Goal: Entertainment & Leisure: Consume media (video, audio)

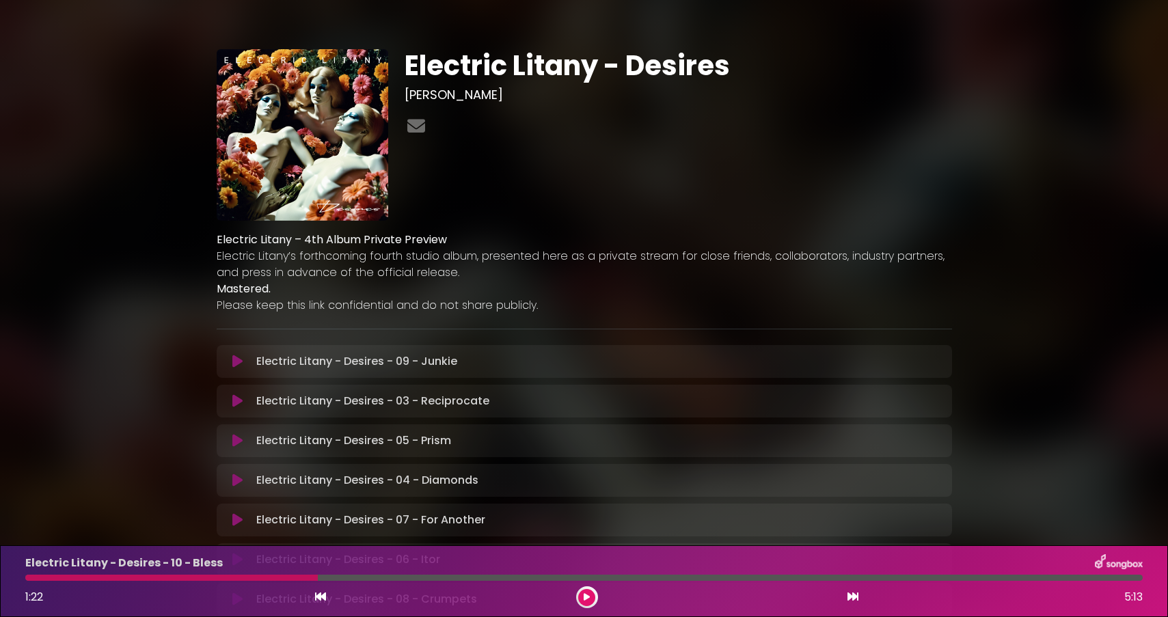
scroll to position [276, 0]
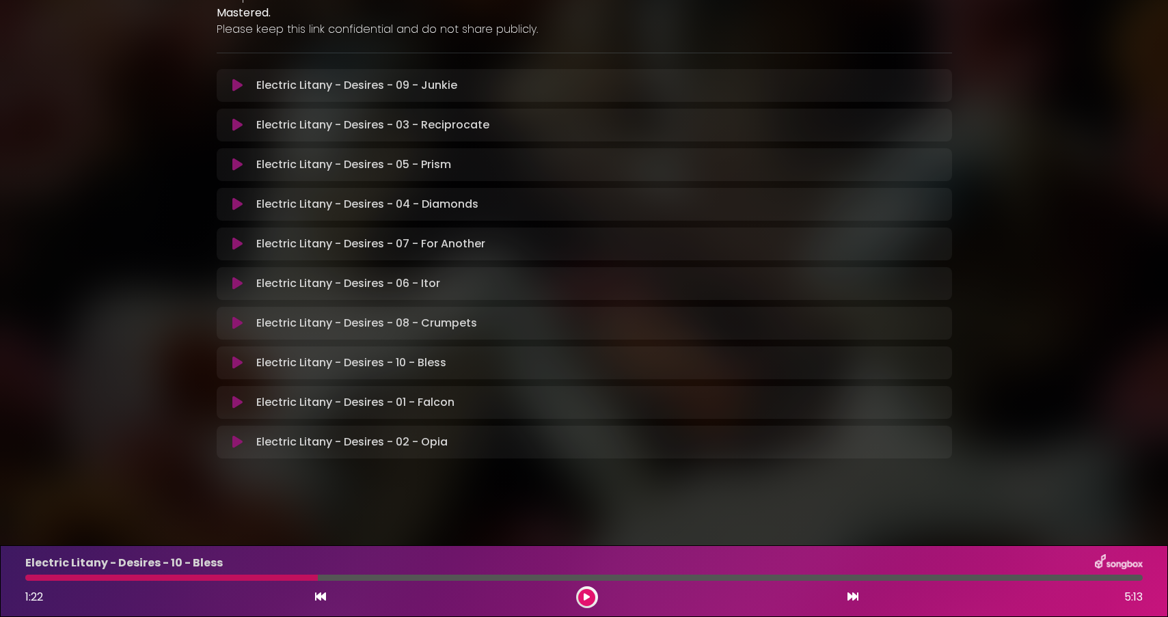
click at [238, 364] on icon at bounding box center [237, 363] width 10 height 14
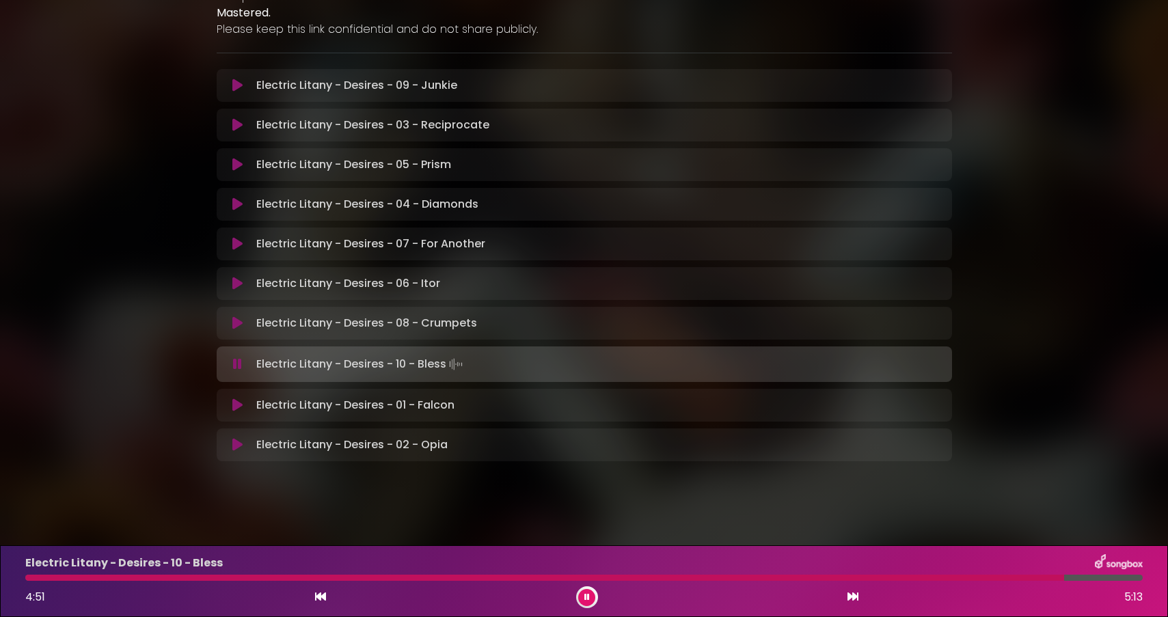
click at [236, 366] on icon at bounding box center [237, 364] width 9 height 14
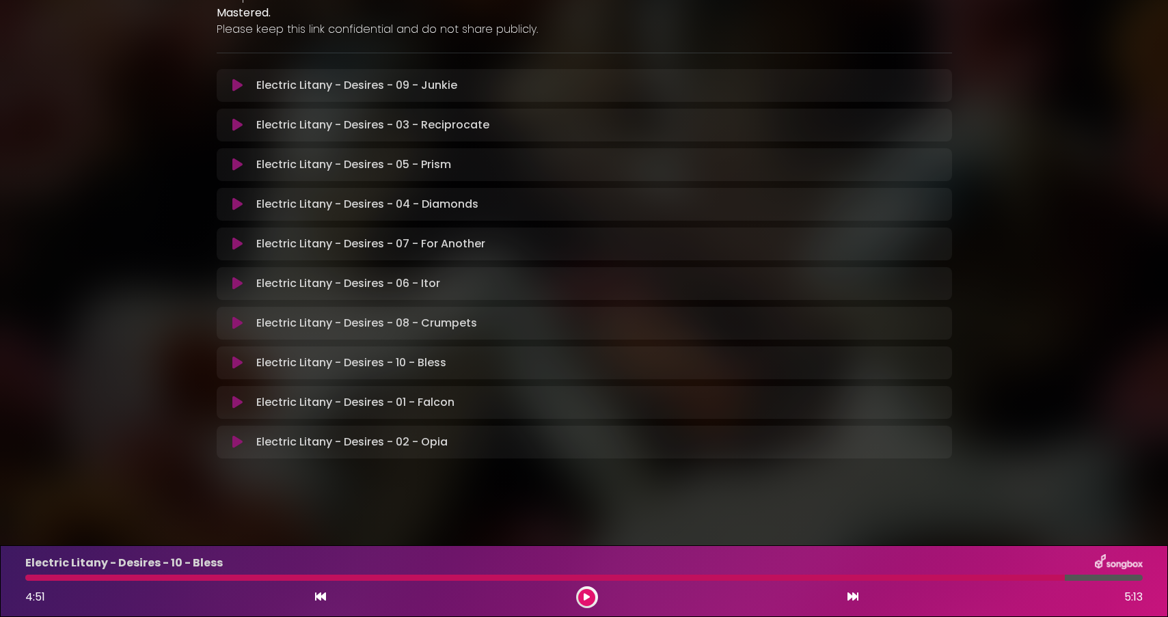
click at [236, 366] on icon at bounding box center [237, 363] width 10 height 14
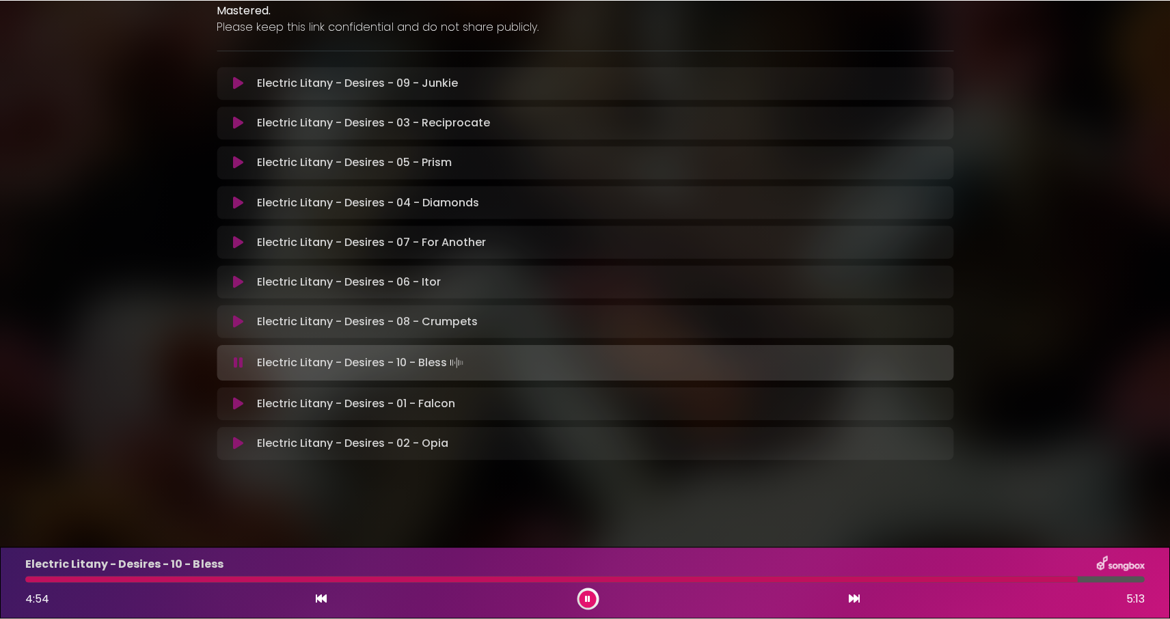
scroll to position [277, 0]
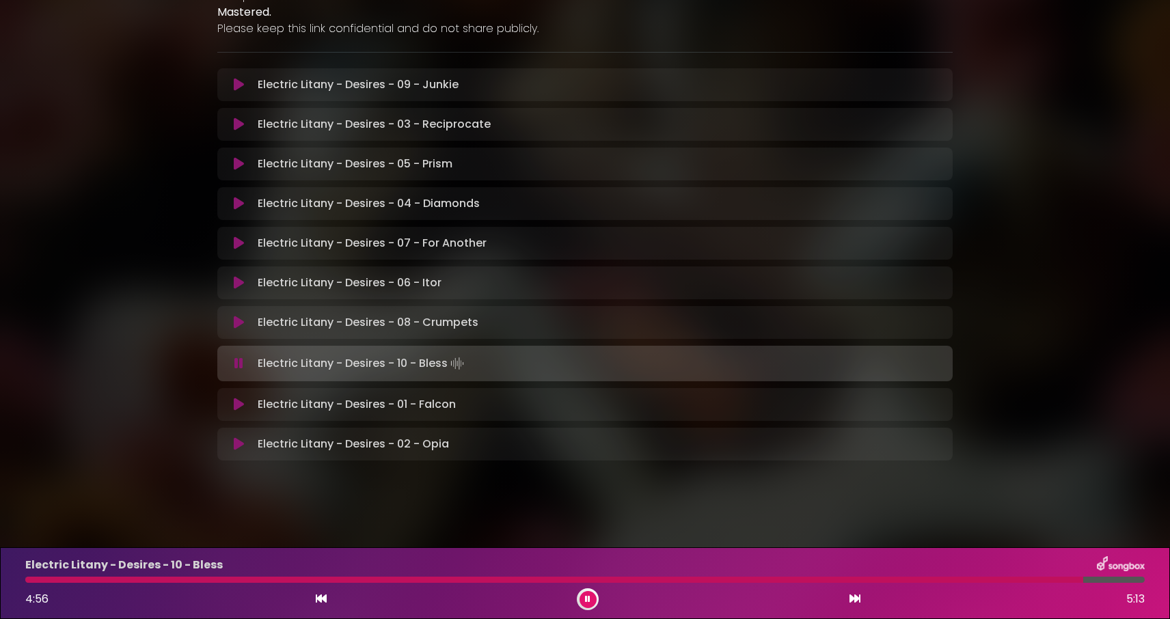
click at [318, 594] on icon at bounding box center [321, 598] width 11 height 11
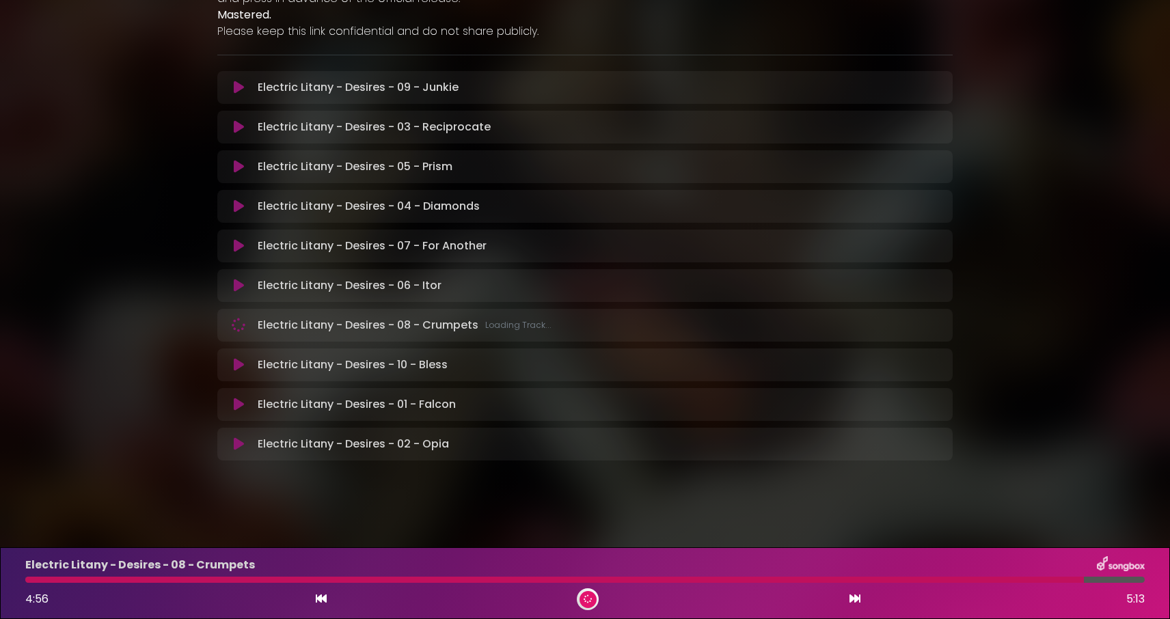
scroll to position [274, 0]
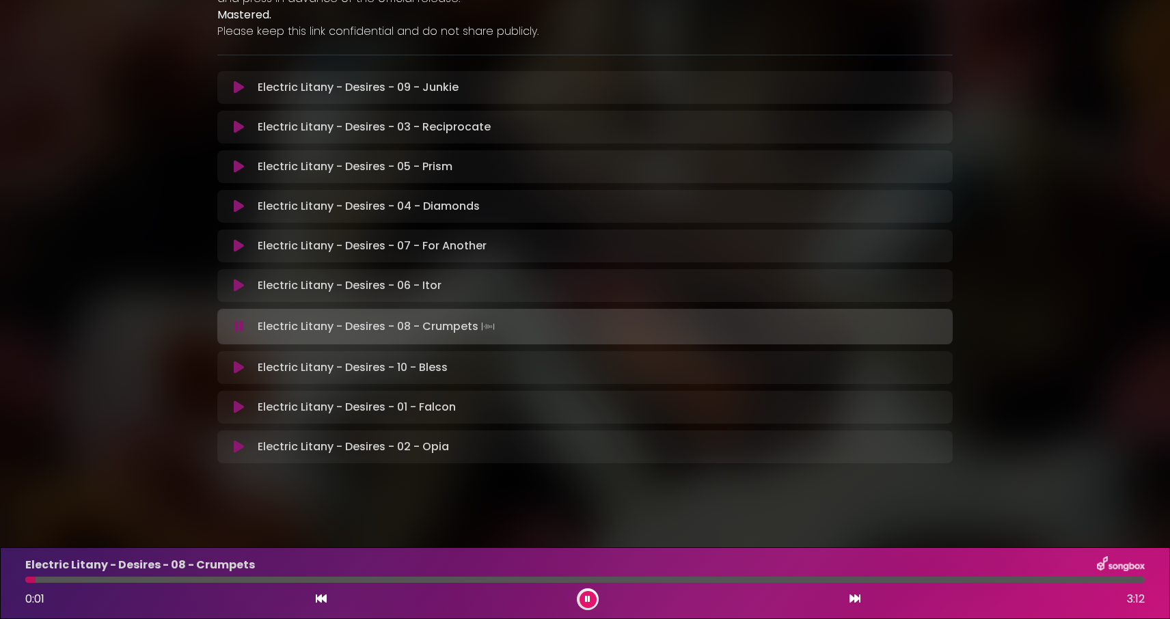
click at [239, 367] on icon at bounding box center [239, 368] width 10 height 14
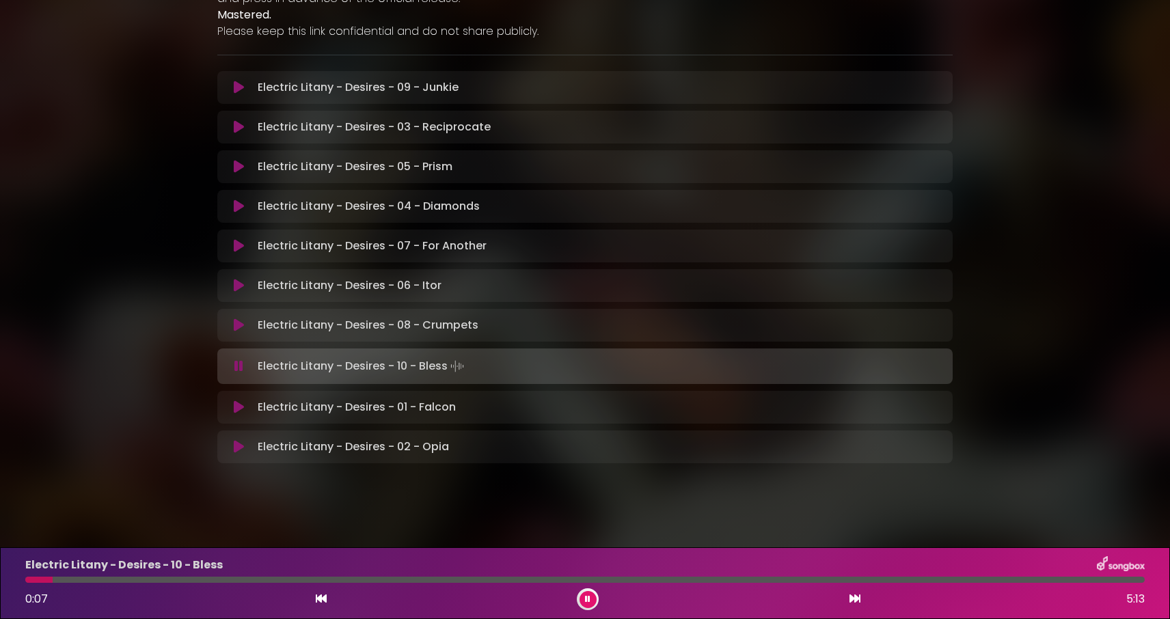
click at [588, 600] on icon at bounding box center [587, 599] width 6 height 9
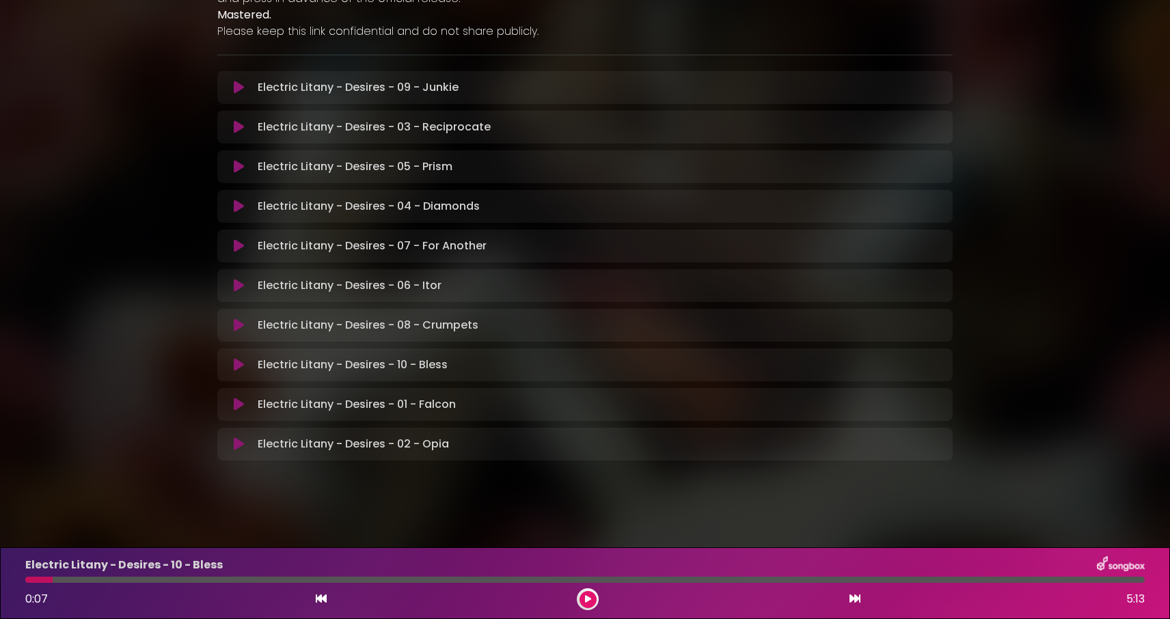
click at [236, 364] on icon at bounding box center [239, 365] width 10 height 14
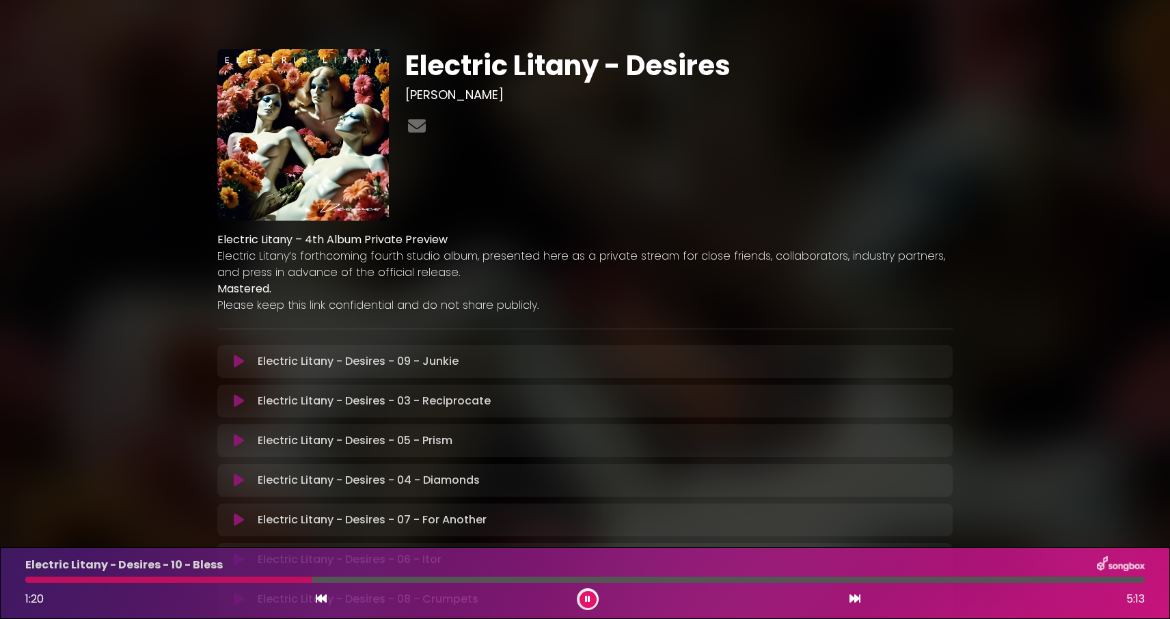
scroll to position [0, 0]
click at [590, 598] on icon at bounding box center [588, 599] width 8 height 10
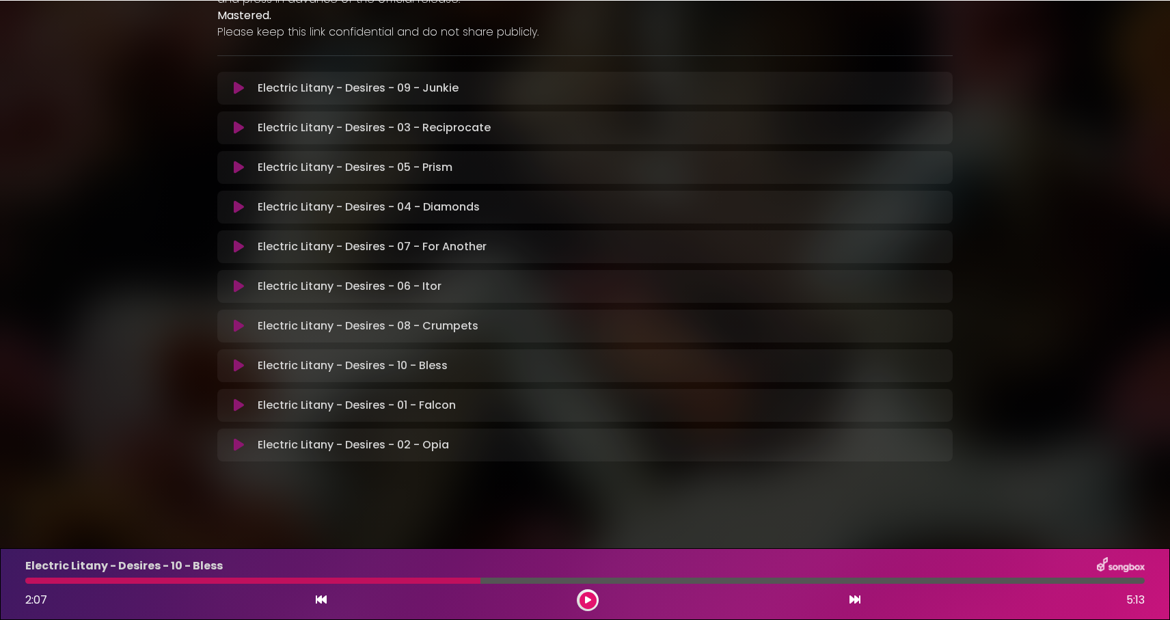
scroll to position [274, 0]
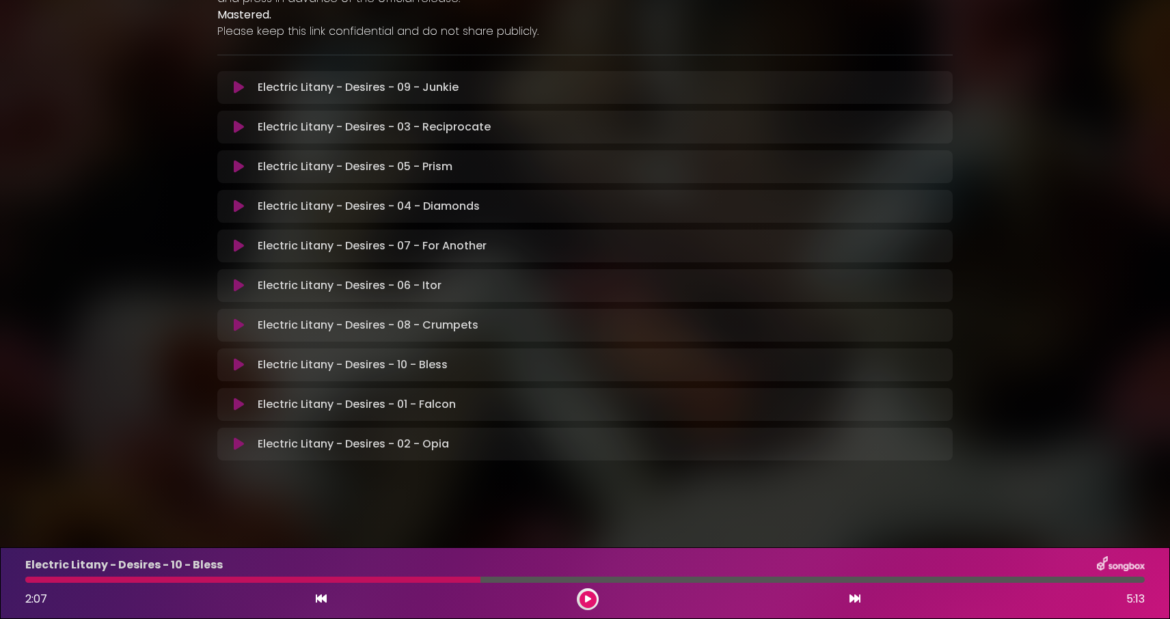
click at [238, 364] on icon at bounding box center [239, 365] width 10 height 14
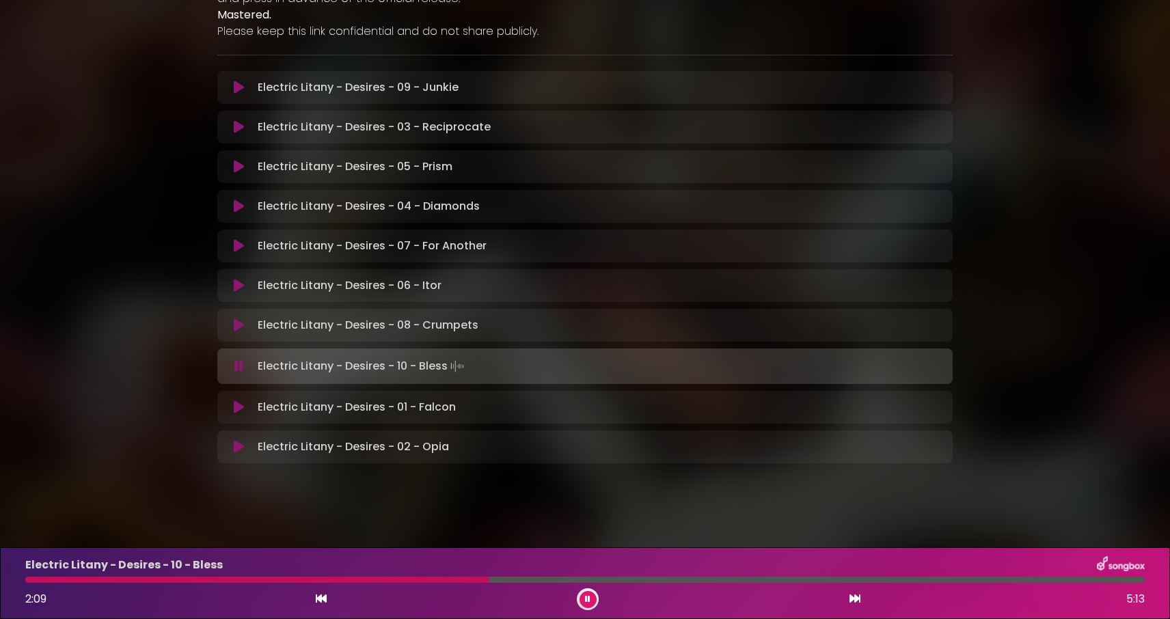
click at [72, 576] on div "Electric Litany - Desires - 10 - Bless 2:09 5:13" at bounding box center [585, 583] width 1136 height 54
click at [58, 576] on div "Electric Litany - Desires - 10 - Bless 2:10 5:13" at bounding box center [585, 583] width 1136 height 54
click at [38, 581] on div at bounding box center [259, 580] width 469 height 6
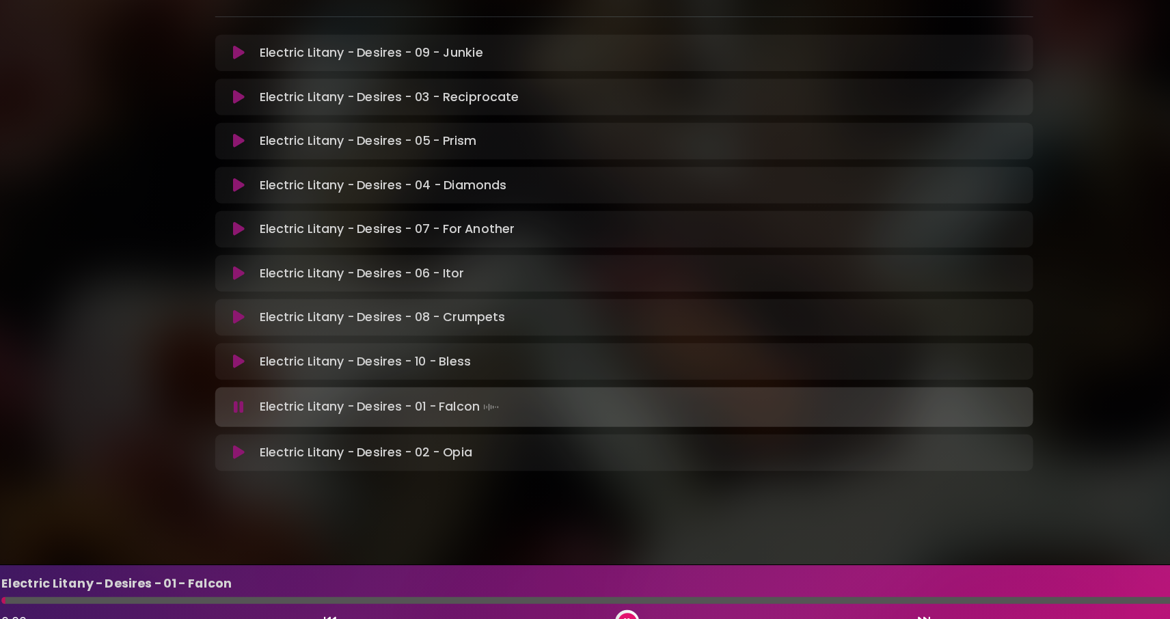
click at [234, 358] on icon at bounding box center [239, 365] width 10 height 14
click at [234, 399] on icon at bounding box center [238, 406] width 9 height 14
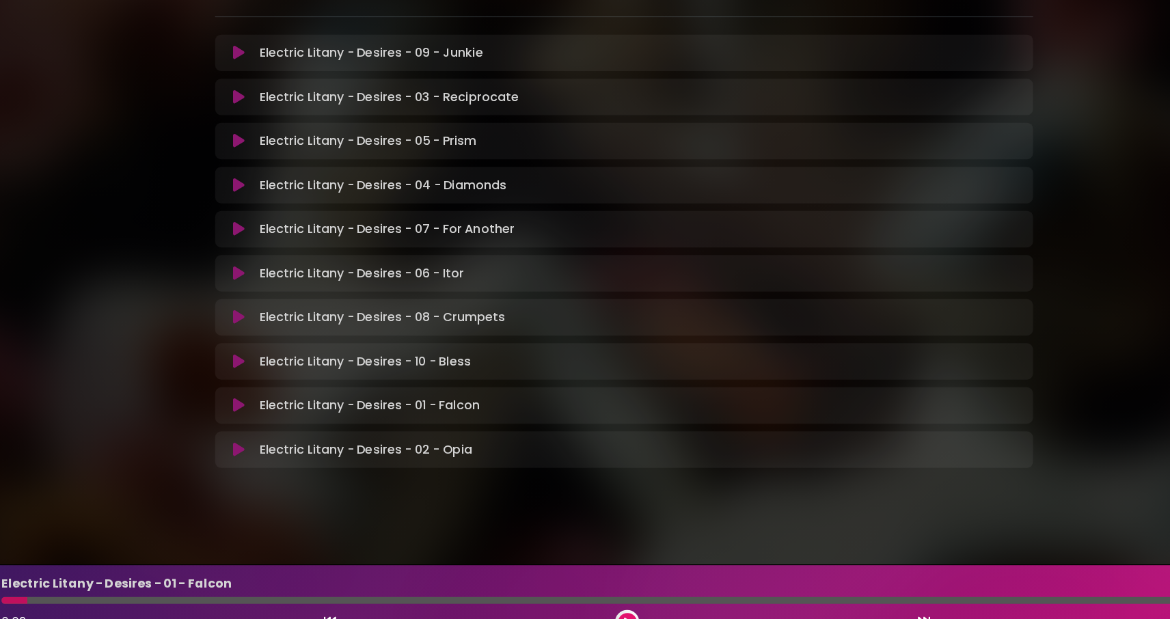
scroll to position [273, 0]
